Goal: Transaction & Acquisition: Subscribe to service/newsletter

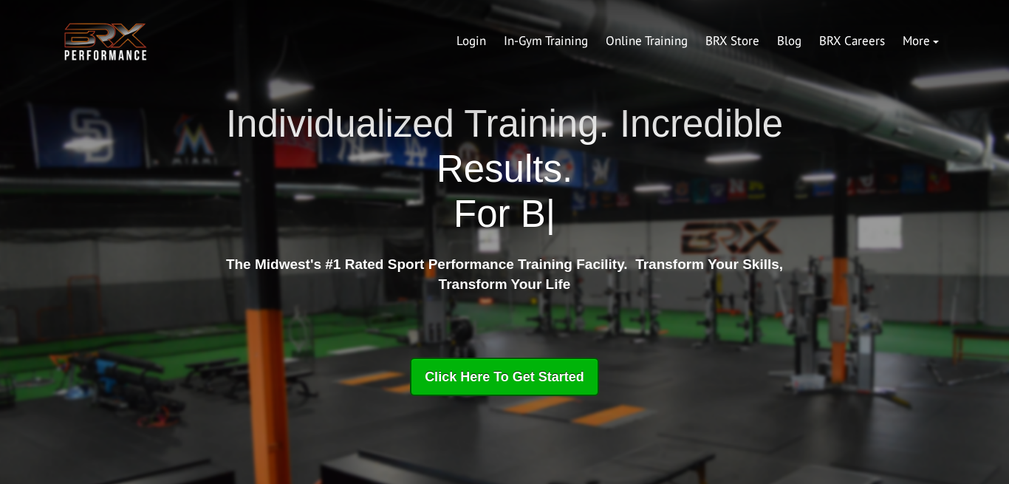
click at [655, 38] on link "Online Training" at bounding box center [647, 41] width 100 height 35
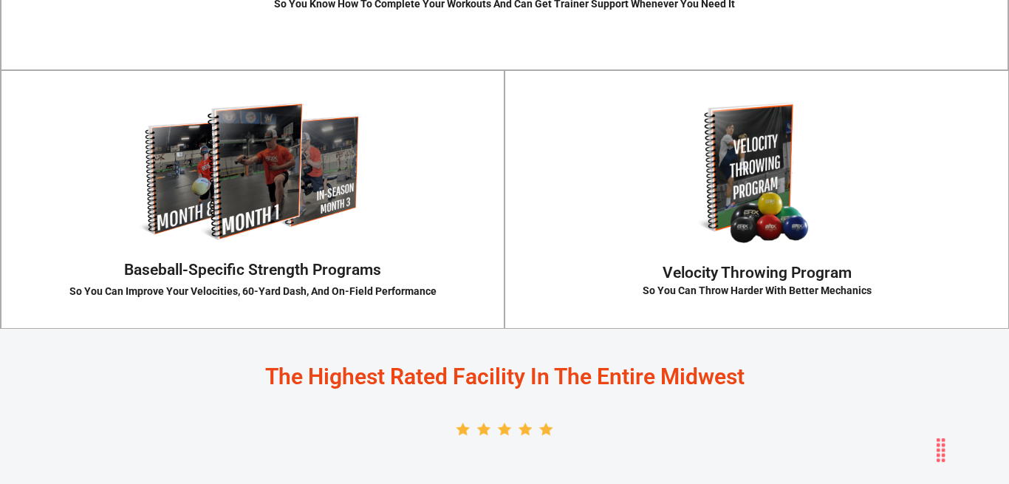
scroll to position [2373, 0]
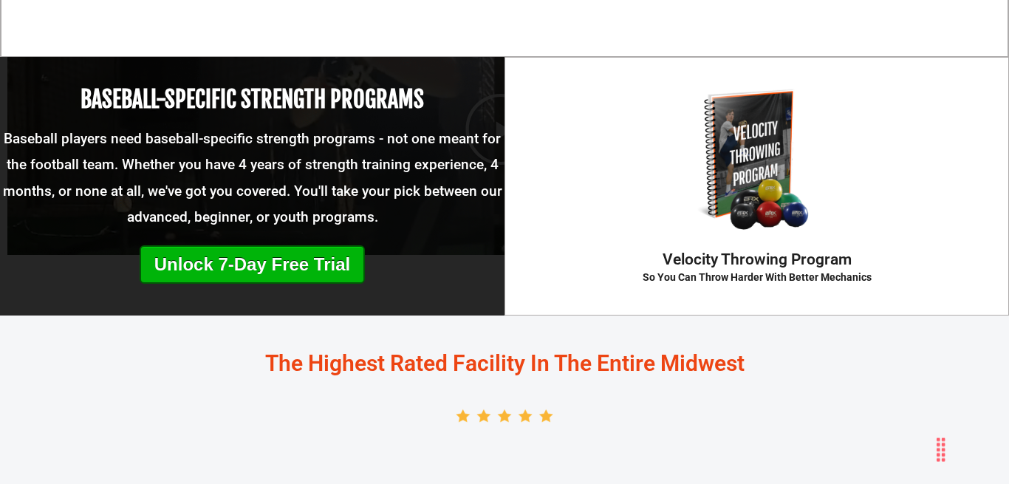
click at [290, 168] on p "Baseball players need baseball-specific strength programs - not one meant for t…" at bounding box center [252, 178] width 504 height 104
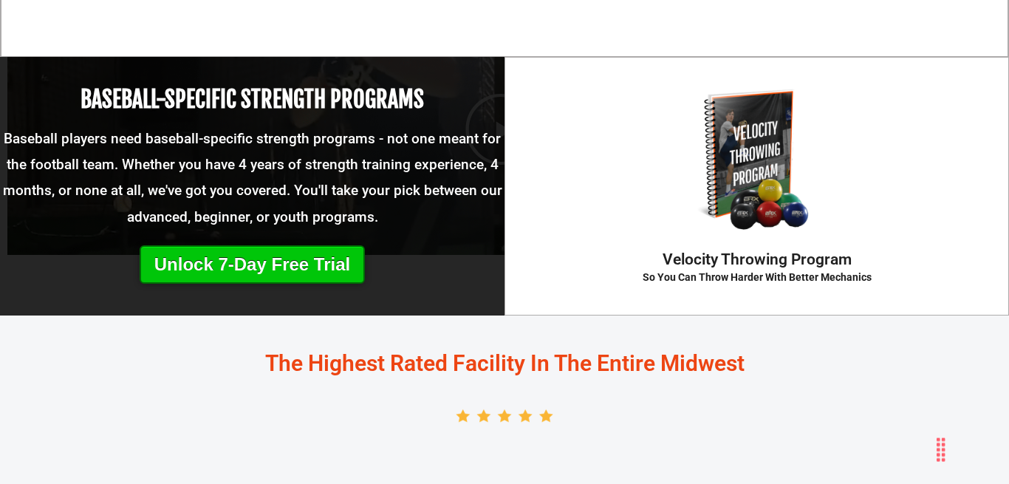
click at [276, 249] on link "Unlock 7-Day Free Trial" at bounding box center [252, 264] width 225 height 38
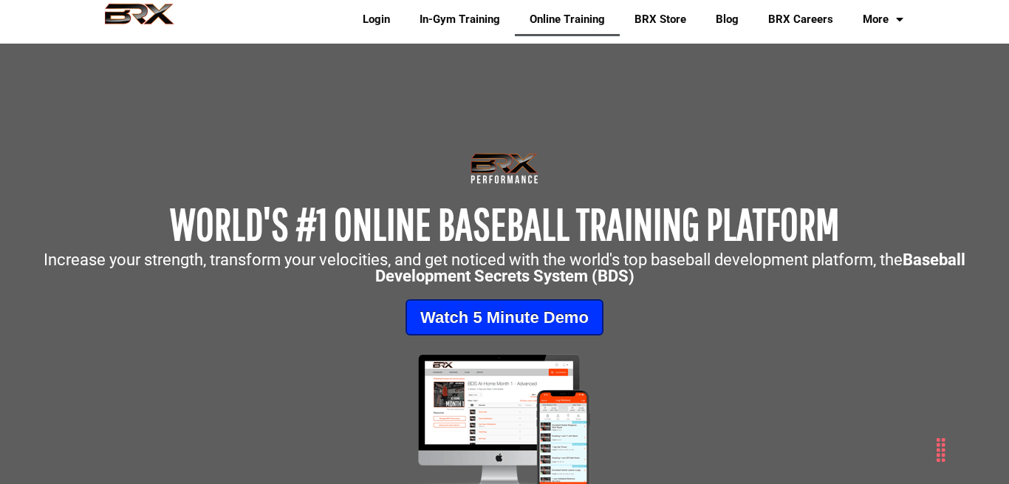
scroll to position [0, 0]
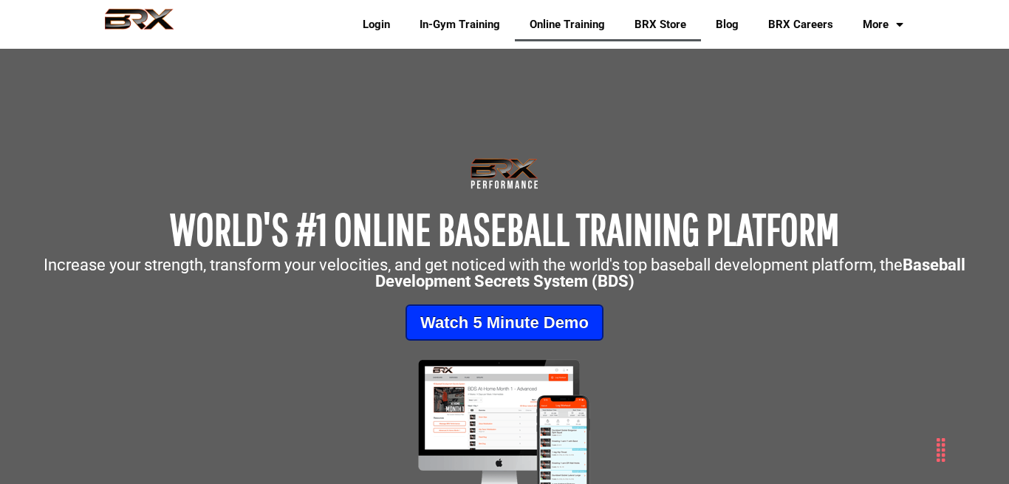
click at [654, 27] on link "BRX Store" at bounding box center [660, 24] width 81 height 34
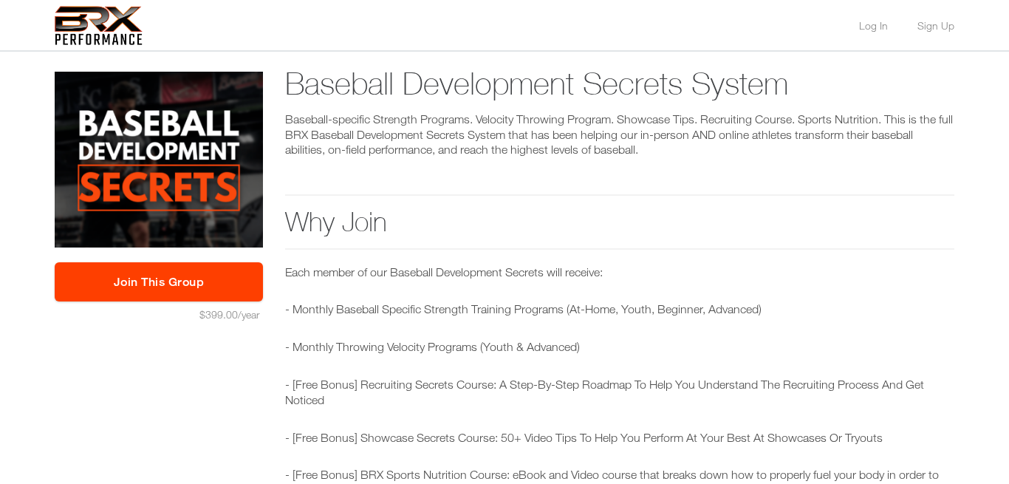
click at [138, 21] on img at bounding box center [99, 25] width 88 height 39
